Goal: Check status: Check status

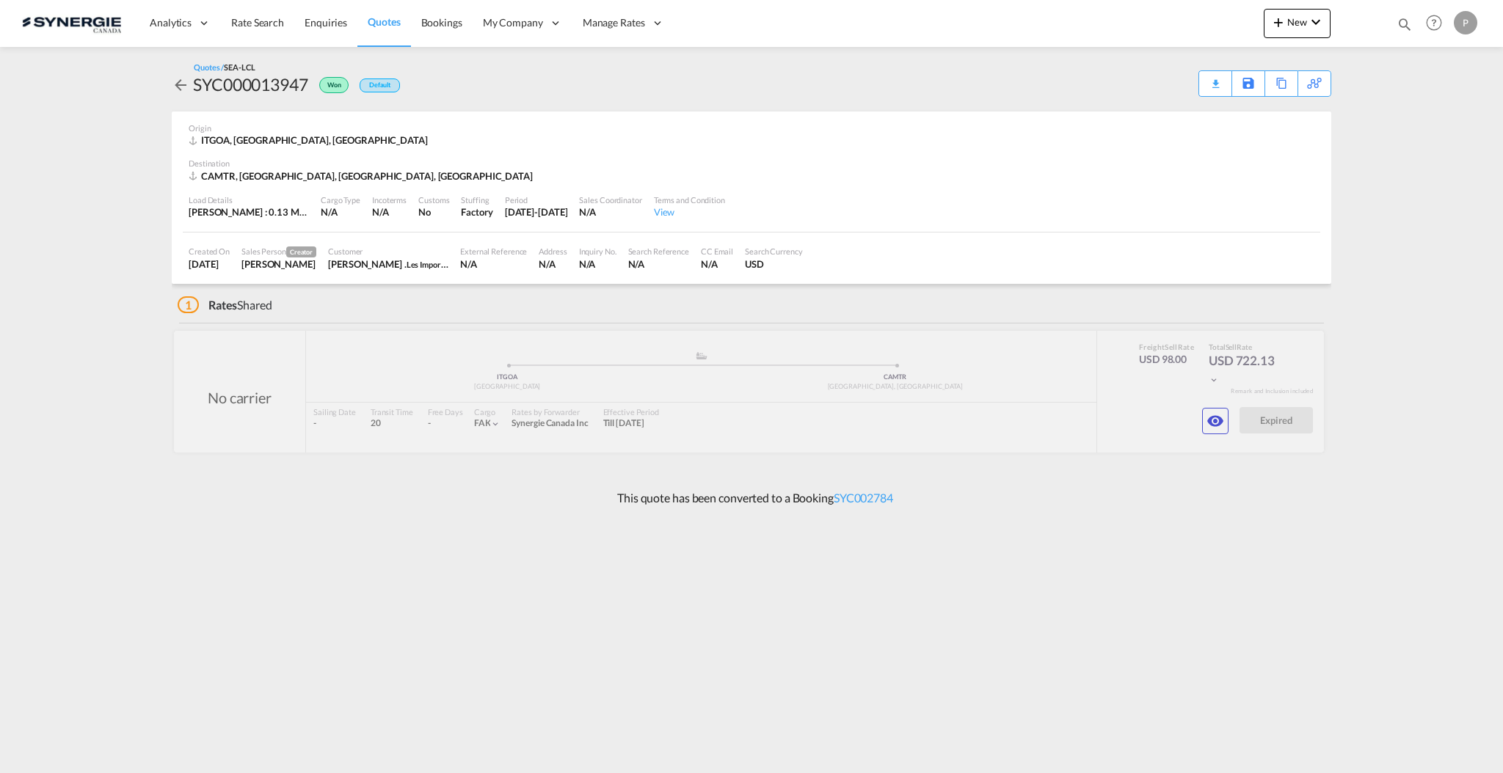
click at [1412, 30] on md-icon "icon-magnify" at bounding box center [1404, 24] width 16 height 16
drag, startPoint x: 1163, startPoint y: 18, endPoint x: 1168, endPoint y: 32, distance: 15.5
click at [1162, 18] on select "Bookings Quotes Enquiries" at bounding box center [1171, 24] width 70 height 26
select select "Quotes"
click at [1136, 11] on select "Bookings Quotes Enquiries" at bounding box center [1171, 24] width 70 height 26
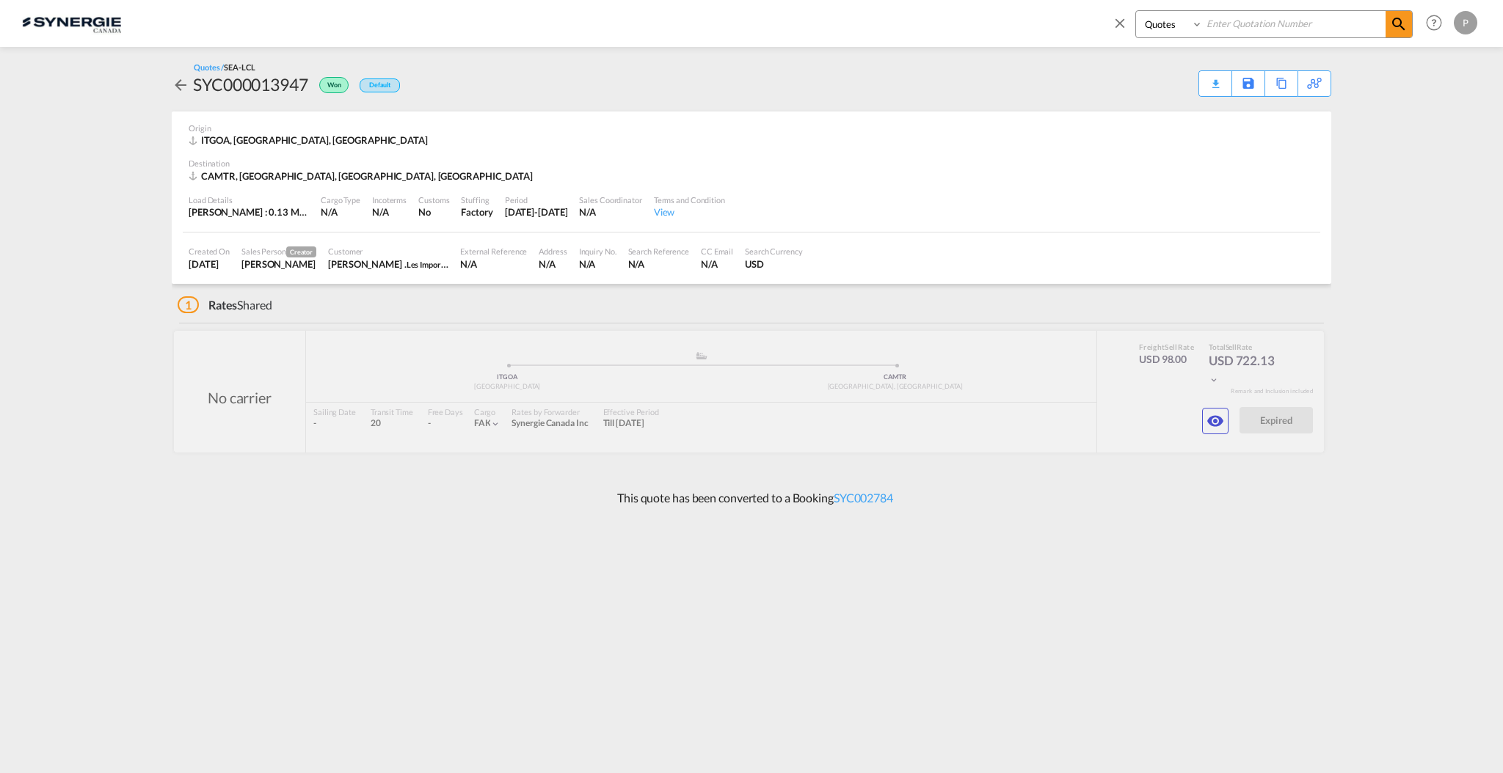
click at [1242, 21] on input at bounding box center [1294, 24] width 183 height 26
paste input "SYC000014774"
type input "SYC000014774"
click at [1397, 27] on md-icon "icon-magnify" at bounding box center [1399, 24] width 18 height 18
